Goal: Check status: Check status

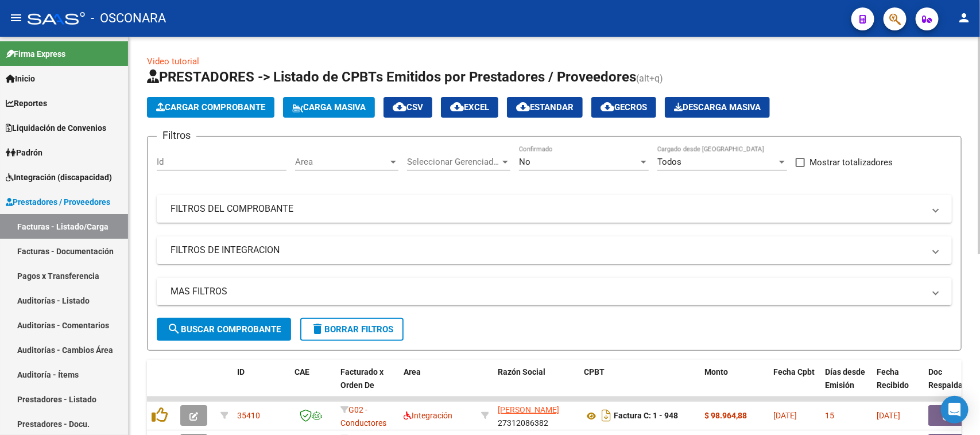
click at [336, 209] on mat-panel-title "FILTROS DEL COMPROBANTE" at bounding box center [547, 209] width 754 height 13
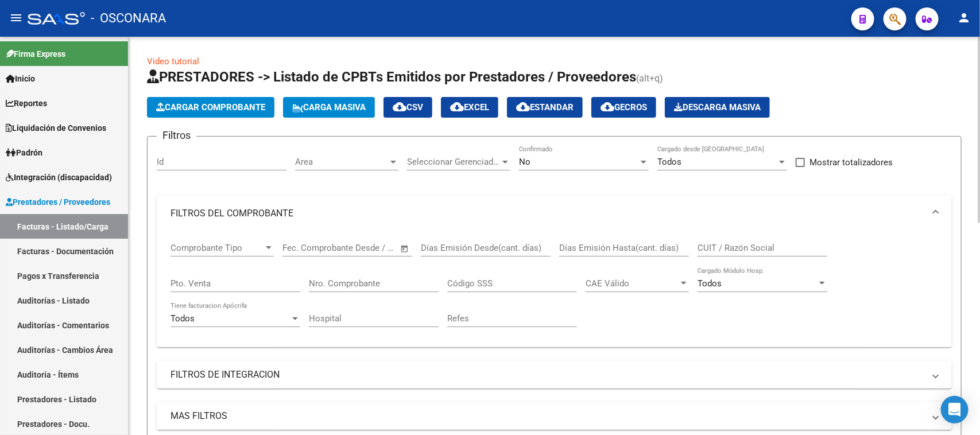
click at [324, 282] on input "Nro. Comprobante" at bounding box center [374, 283] width 130 height 10
type input "2296"
click at [540, 161] on div "No" at bounding box center [578, 162] width 119 height 10
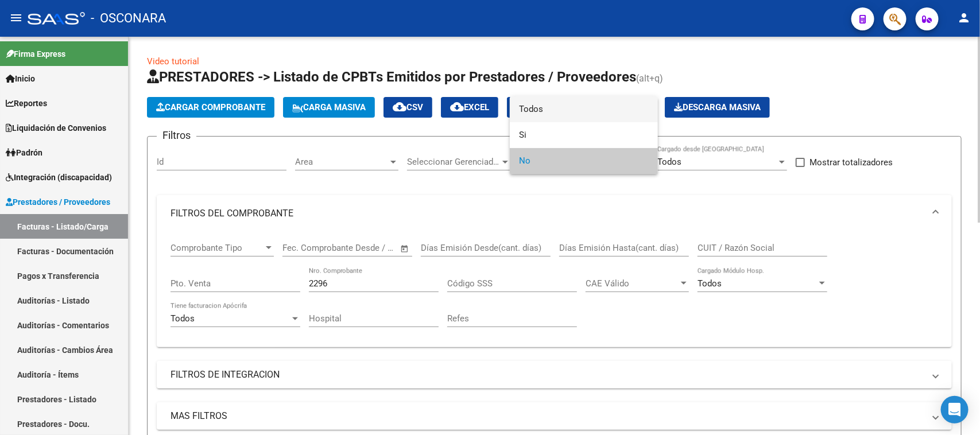
click at [542, 106] on span "Todos" at bounding box center [584, 109] width 130 height 26
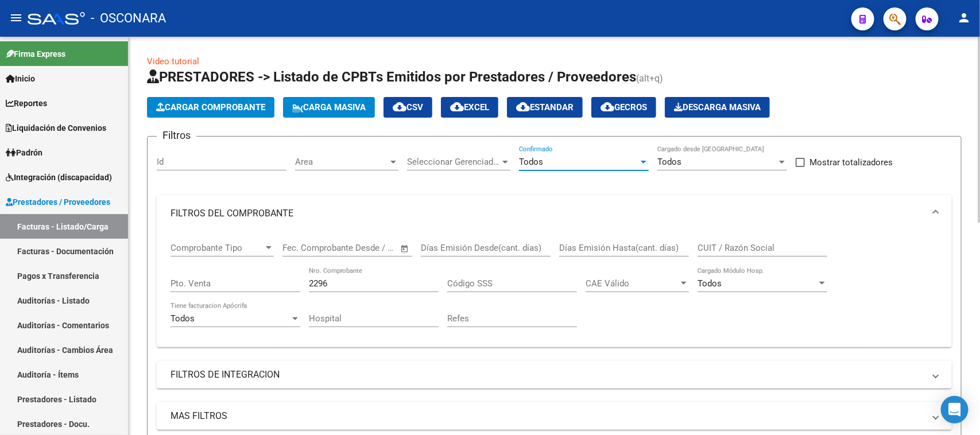
click at [363, 278] on input "2296" at bounding box center [374, 283] width 130 height 10
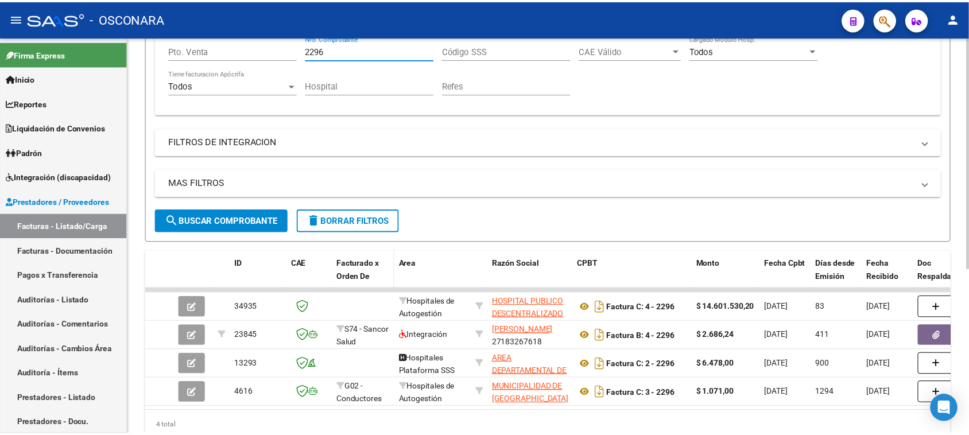
scroll to position [284, 0]
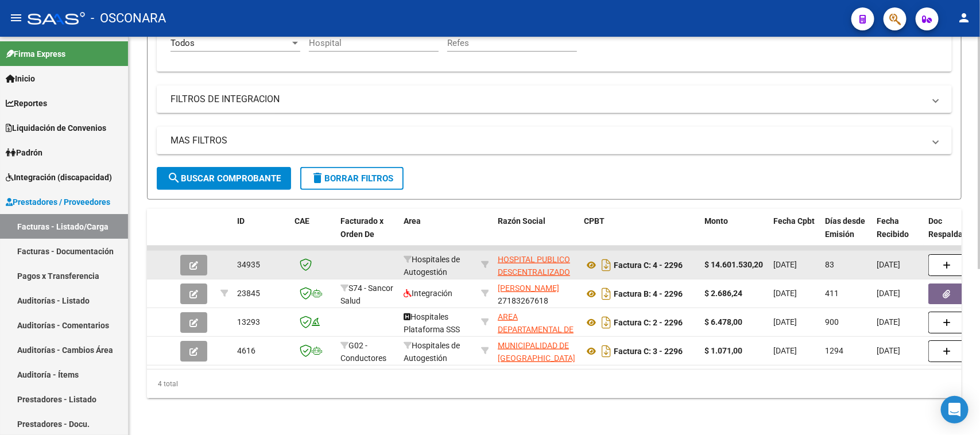
click at [189, 261] on icon "button" at bounding box center [193, 265] width 9 height 9
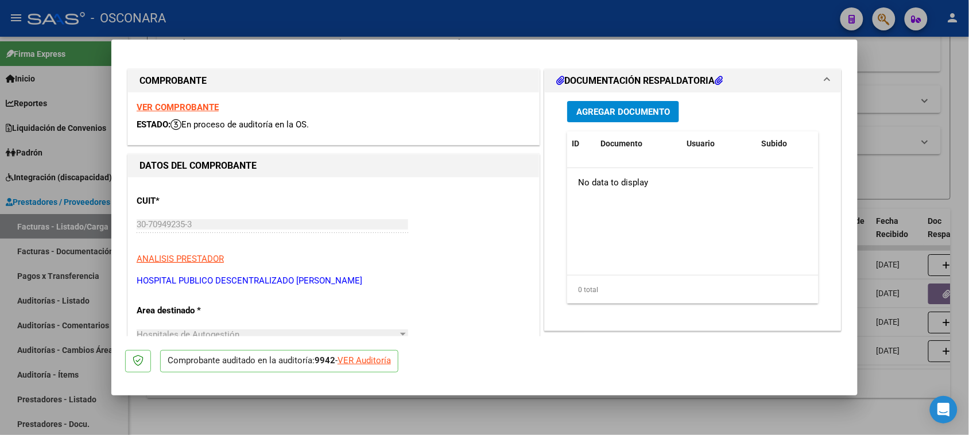
click at [365, 362] on div "VER Auditoría" at bounding box center [363, 360] width 53 height 13
type input "$ 0,00"
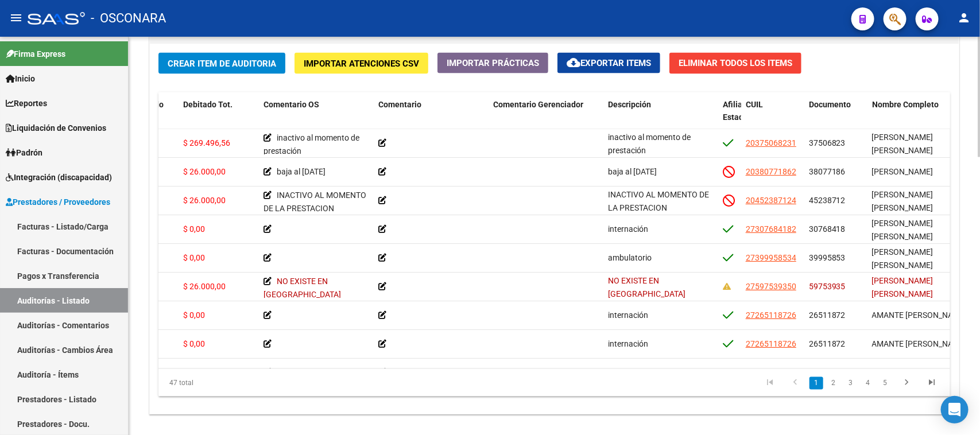
scroll to position [862, 0]
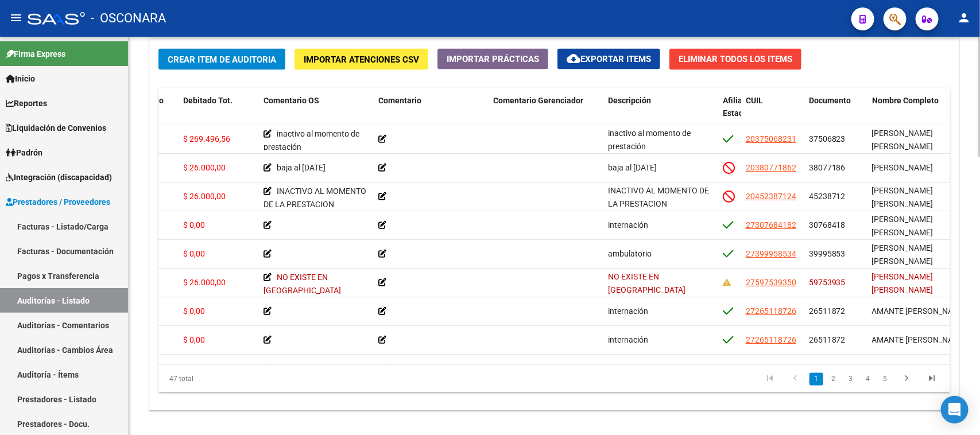
click at [979, 308] on div at bounding box center [978, 357] width 3 height 121
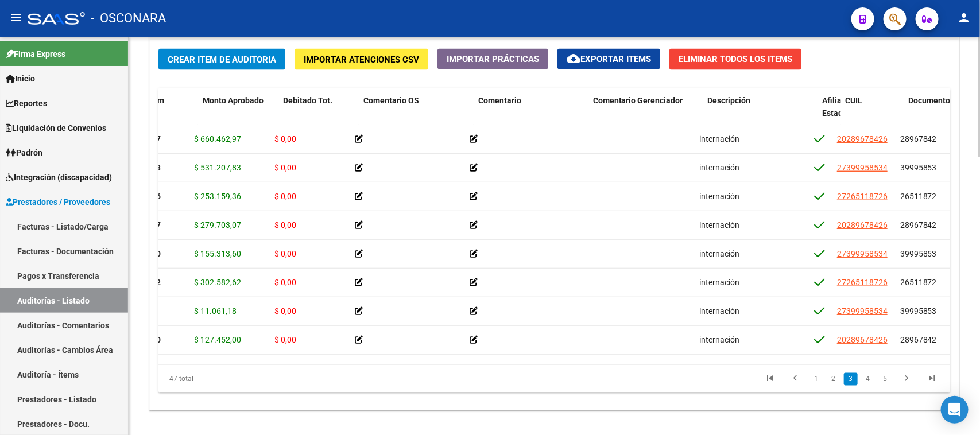
scroll to position [459, 202]
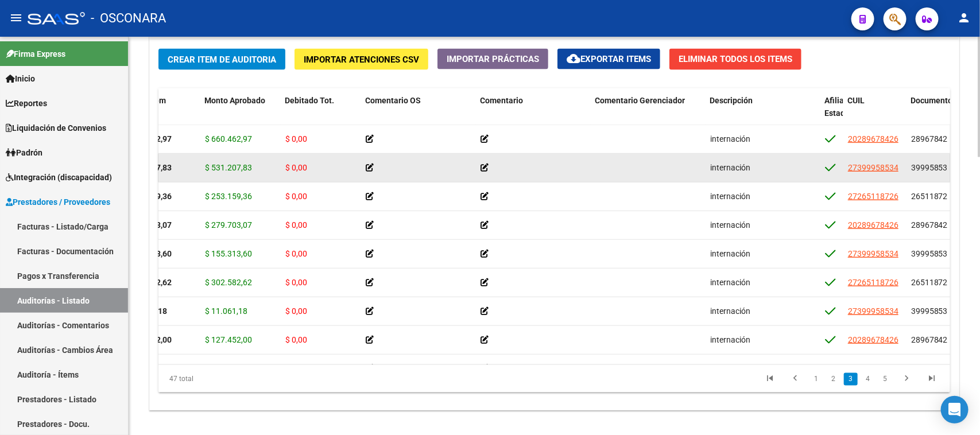
click at [273, 170] on div "$ 531.207,83" at bounding box center [240, 167] width 71 height 13
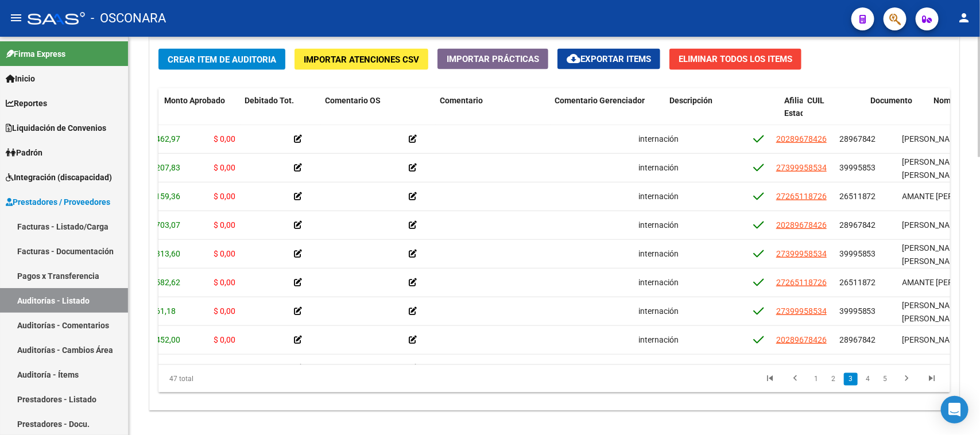
scroll to position [459, 0]
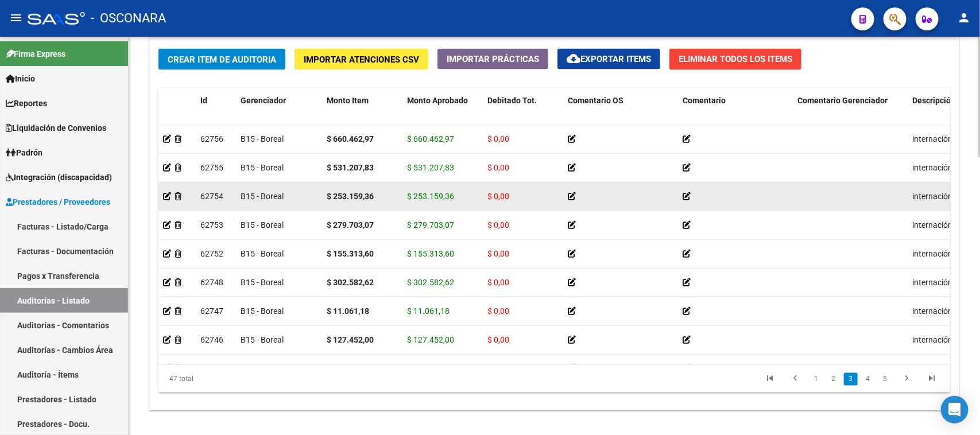
click at [210, 202] on datatable-body-cell "62754" at bounding box center [216, 197] width 40 height 28
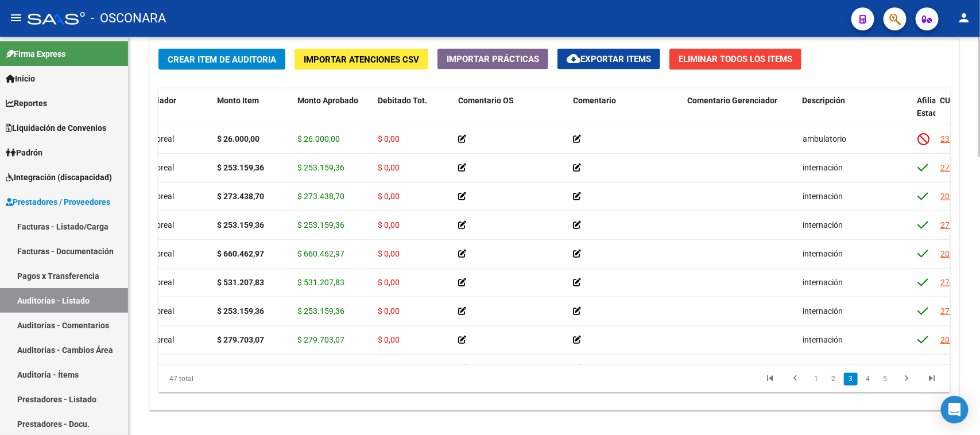
scroll to position [344, 0]
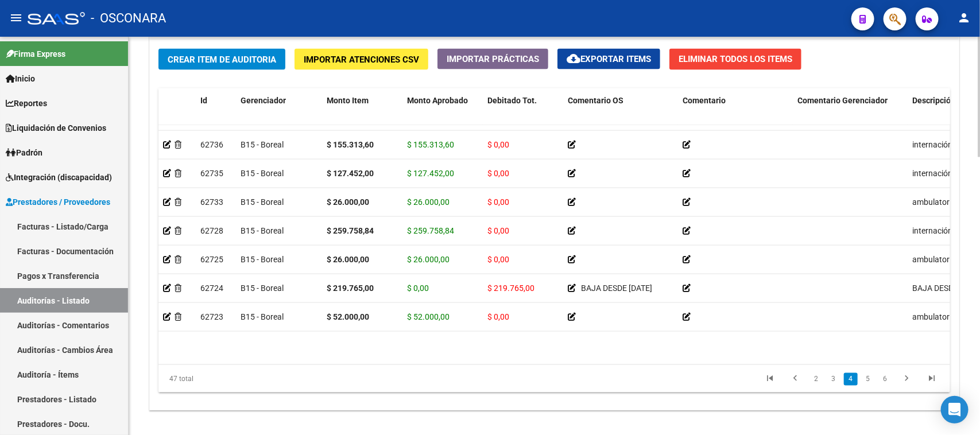
drag, startPoint x: 382, startPoint y: 351, endPoint x: 420, endPoint y: 353, distance: 38.5
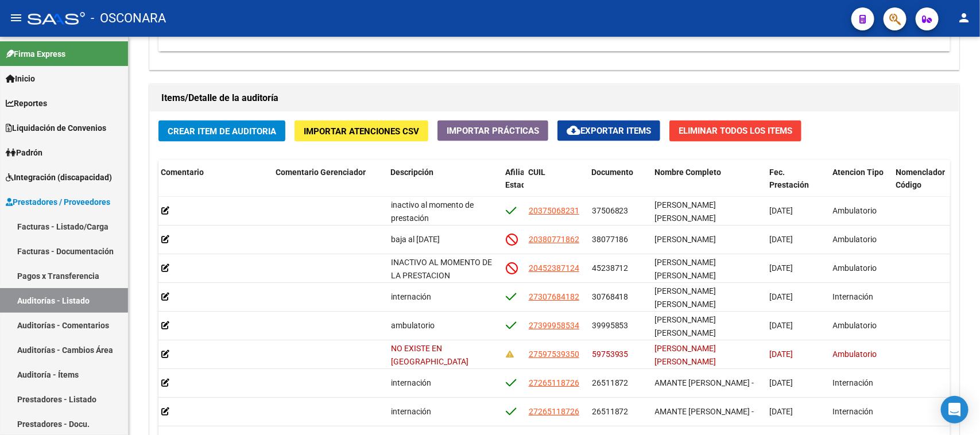
scroll to position [919, 0]
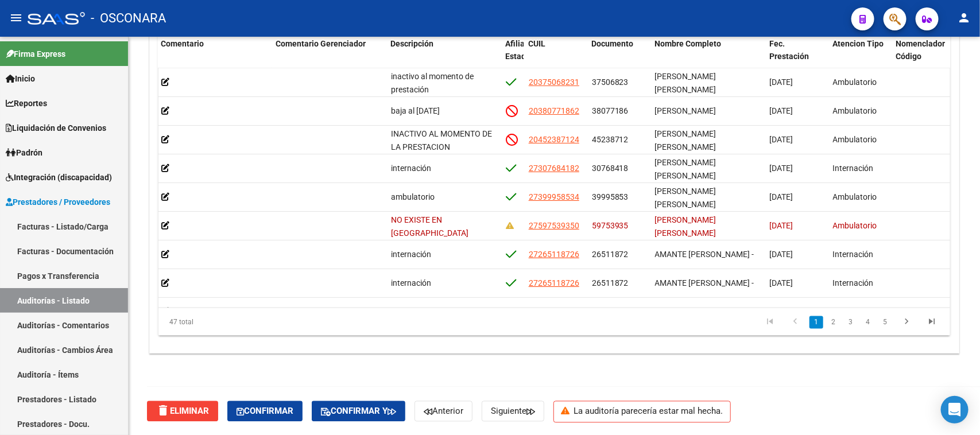
click at [979, 326] on div at bounding box center [978, 375] width 3 height 121
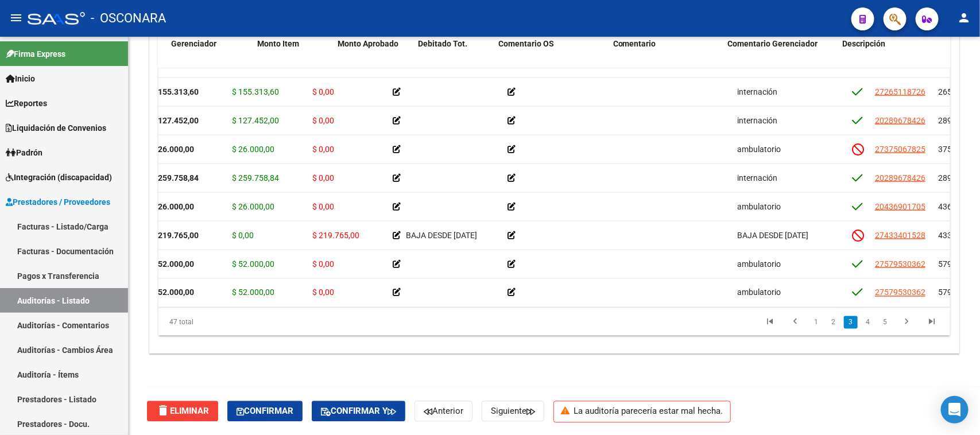
scroll to position [765, 0]
